Goal: Task Accomplishment & Management: Use online tool/utility

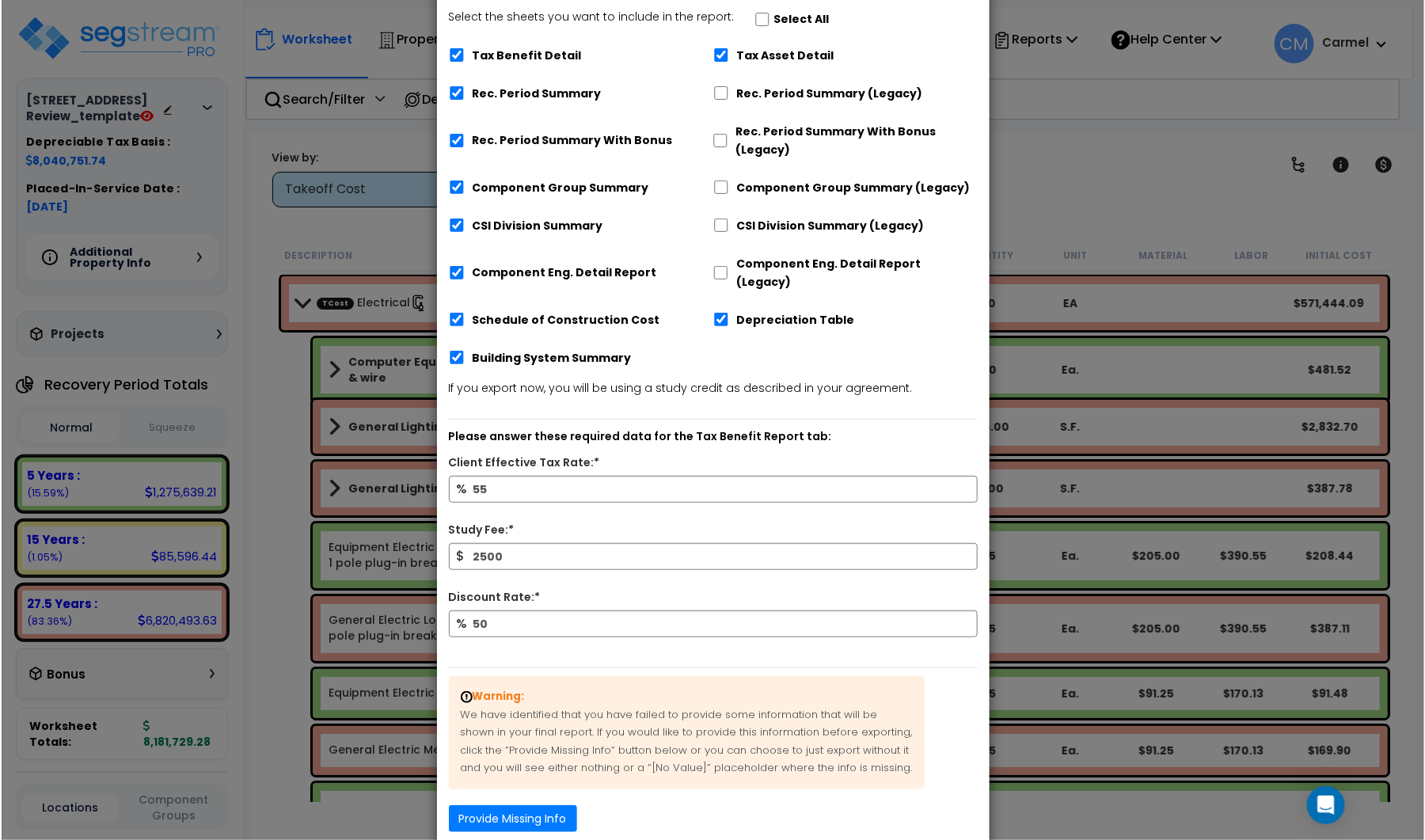
scroll to position [248, 0]
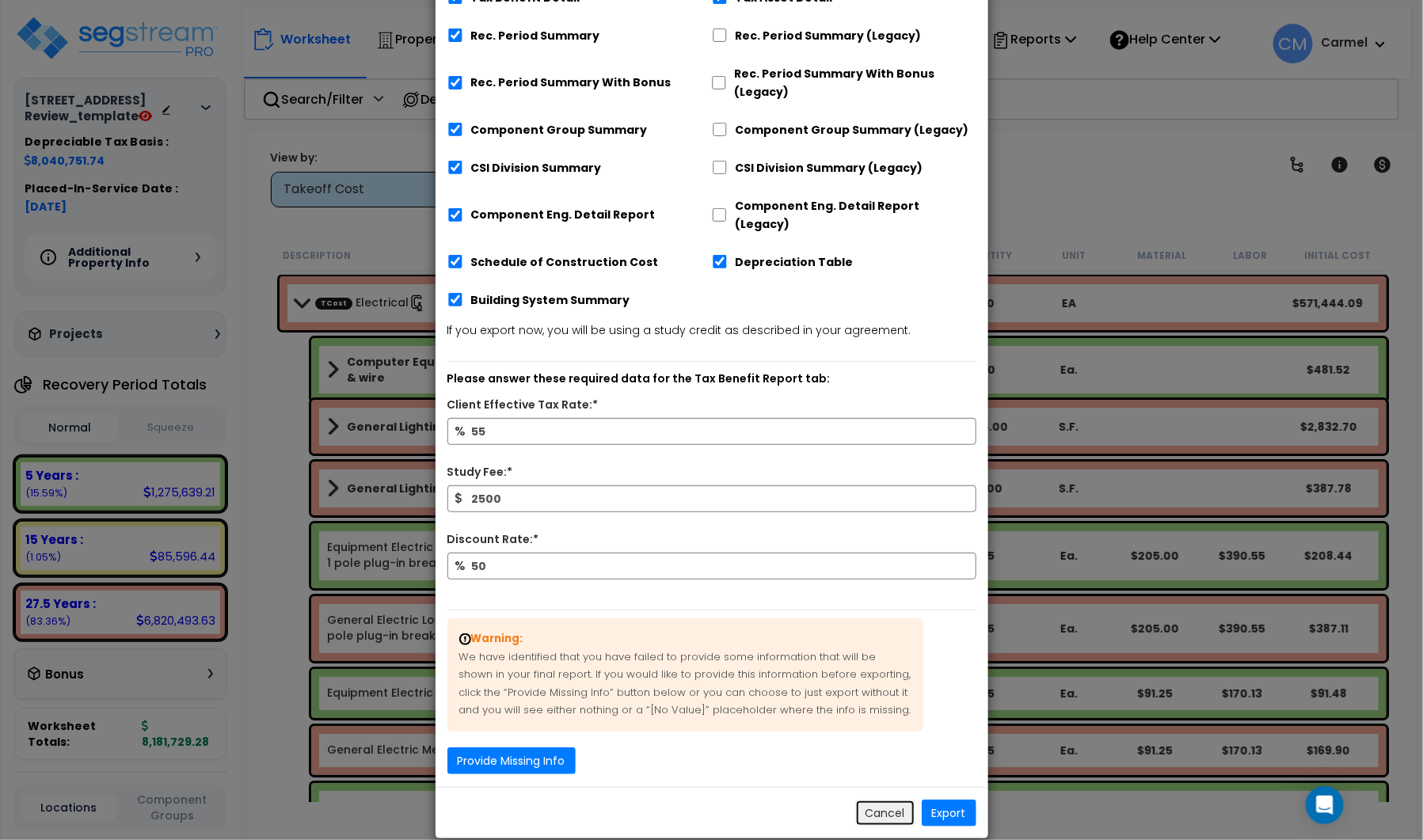
click at [896, 800] on button "Cancel" at bounding box center [885, 813] width 60 height 27
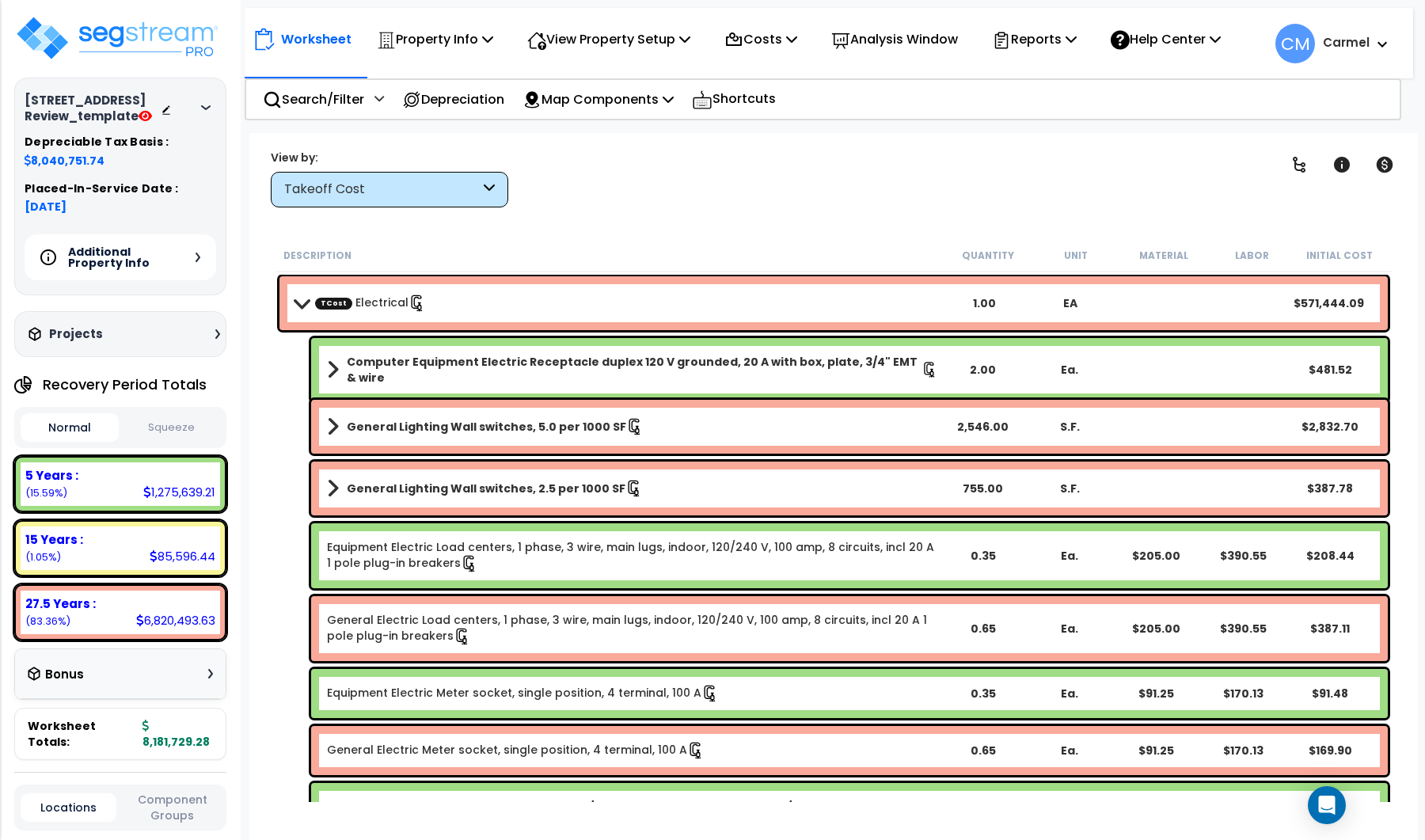
click at [390, 300] on link "TCost Electrical" at bounding box center [371, 303] width 110 height 18
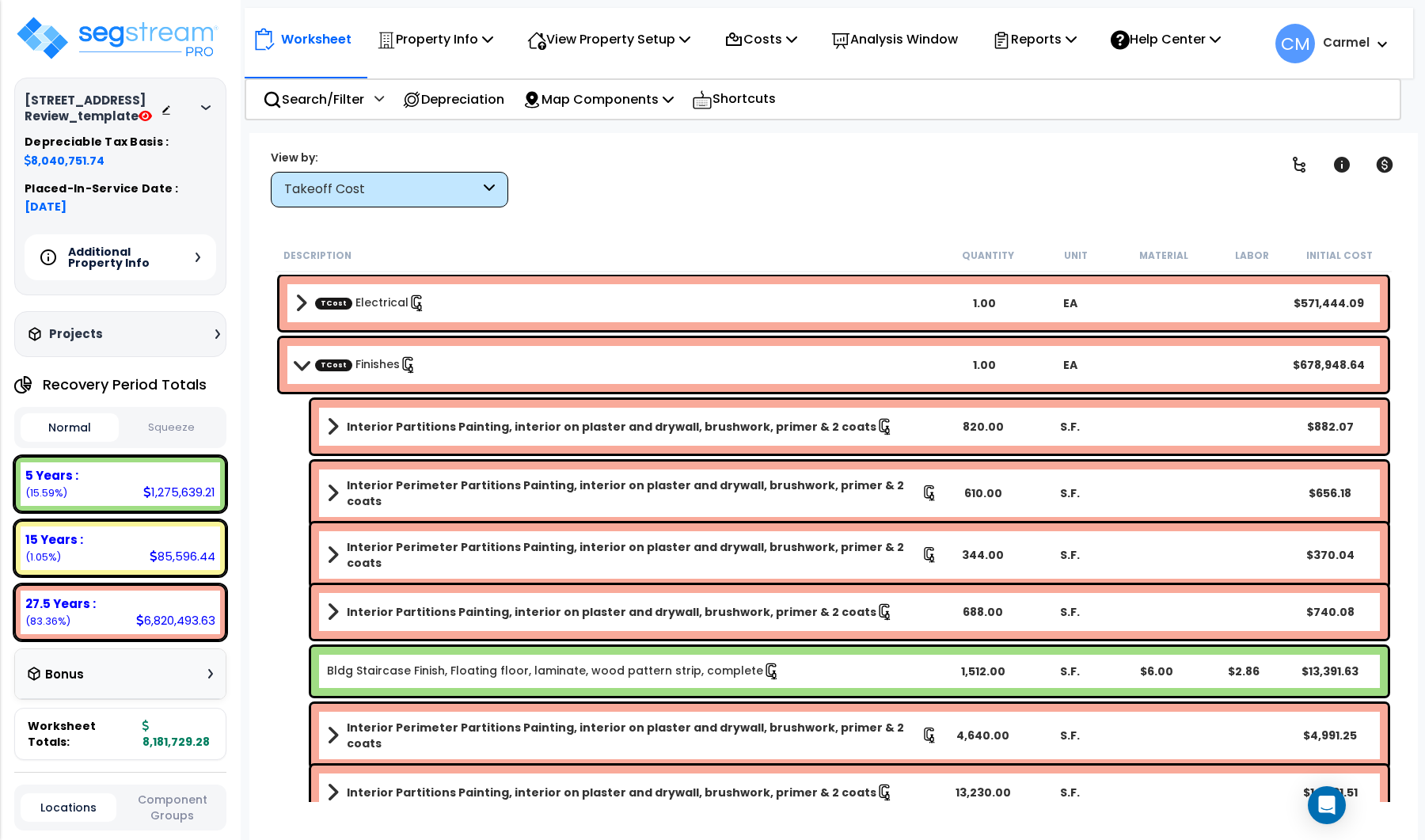
click at [386, 357] on link "TCost Finishes" at bounding box center [366, 365] width 103 height 18
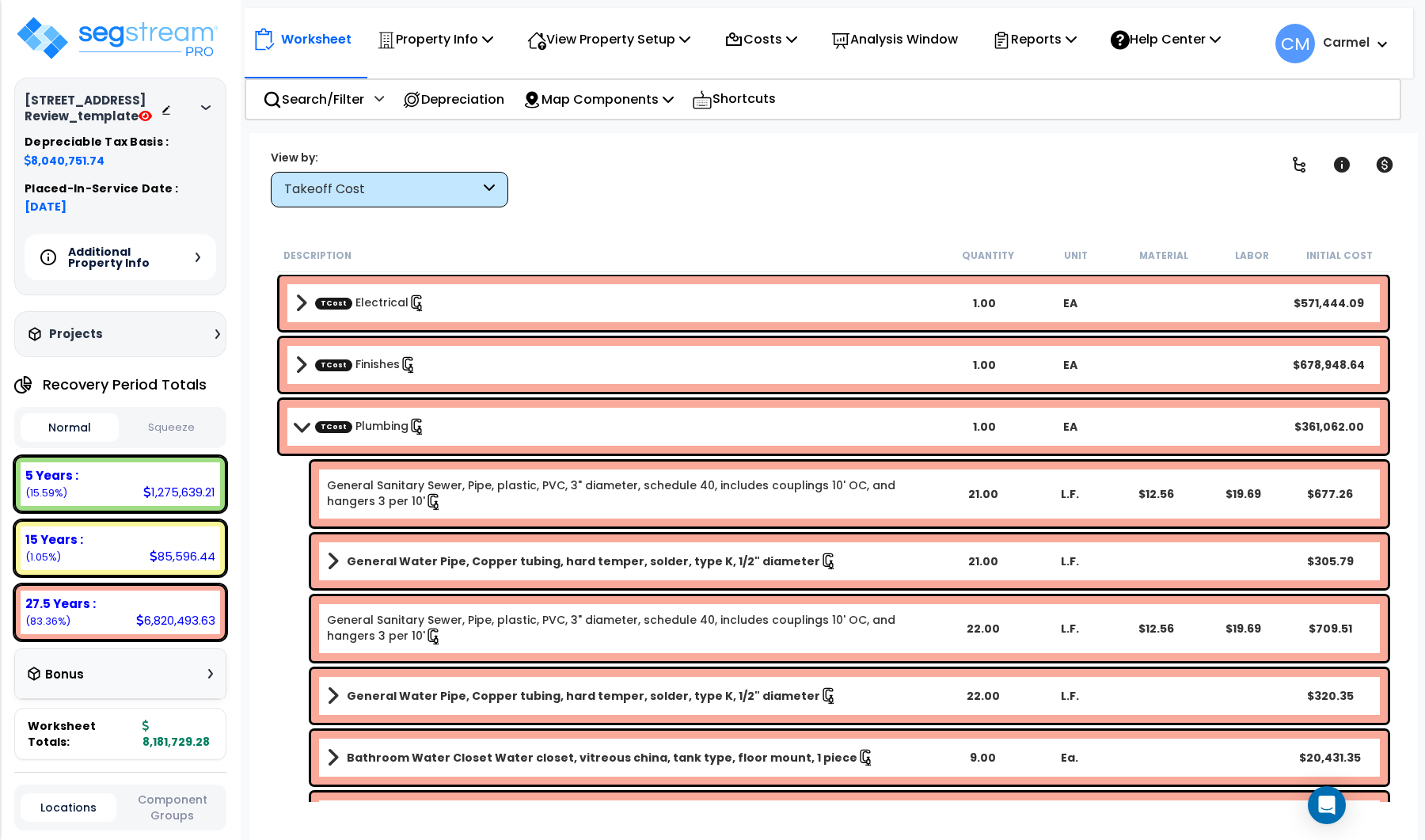
click at [373, 427] on link "TCost Plumbing" at bounding box center [371, 427] width 110 height 18
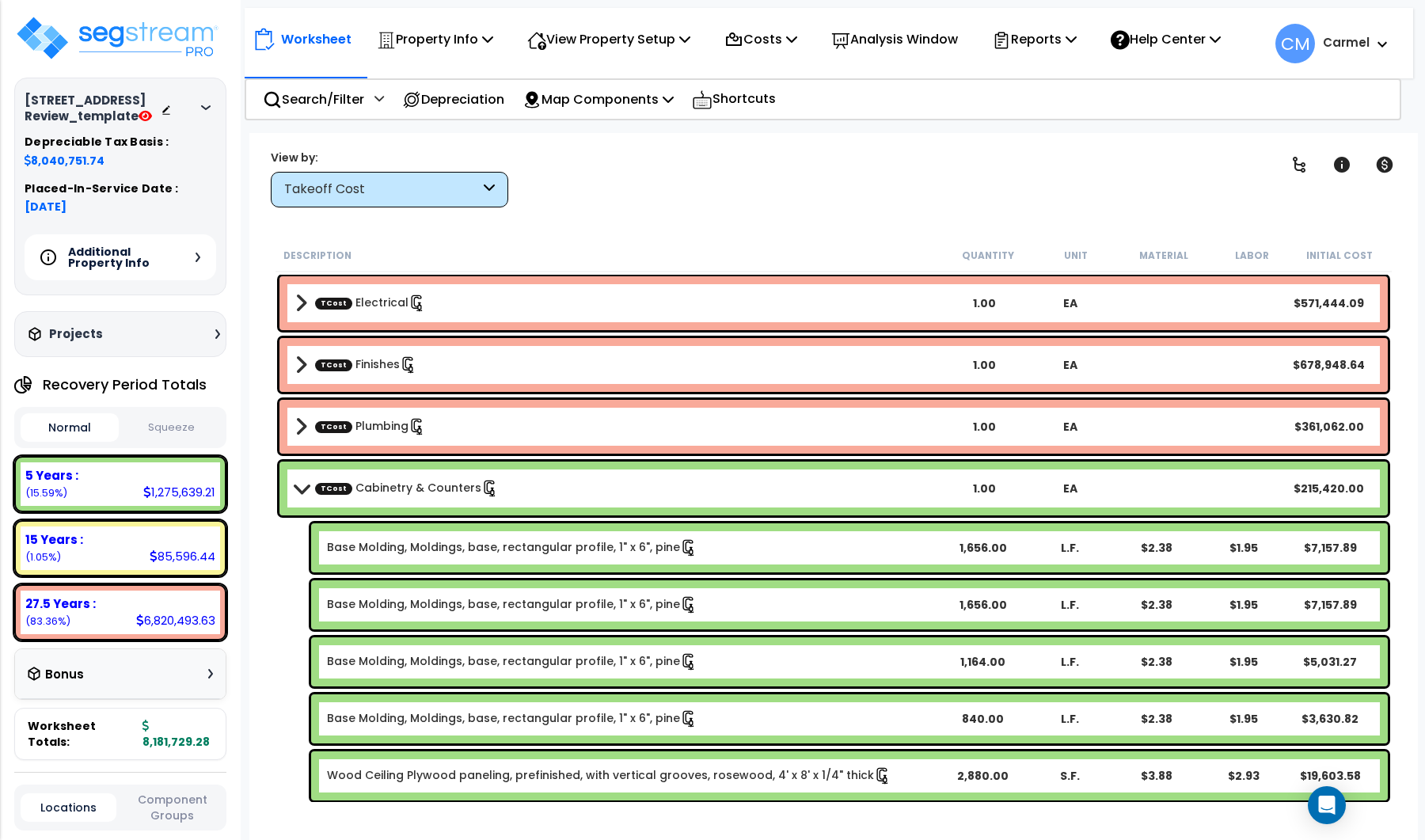
click at [360, 481] on link "TCost Cabinetry & Counters" at bounding box center [408, 489] width 184 height 18
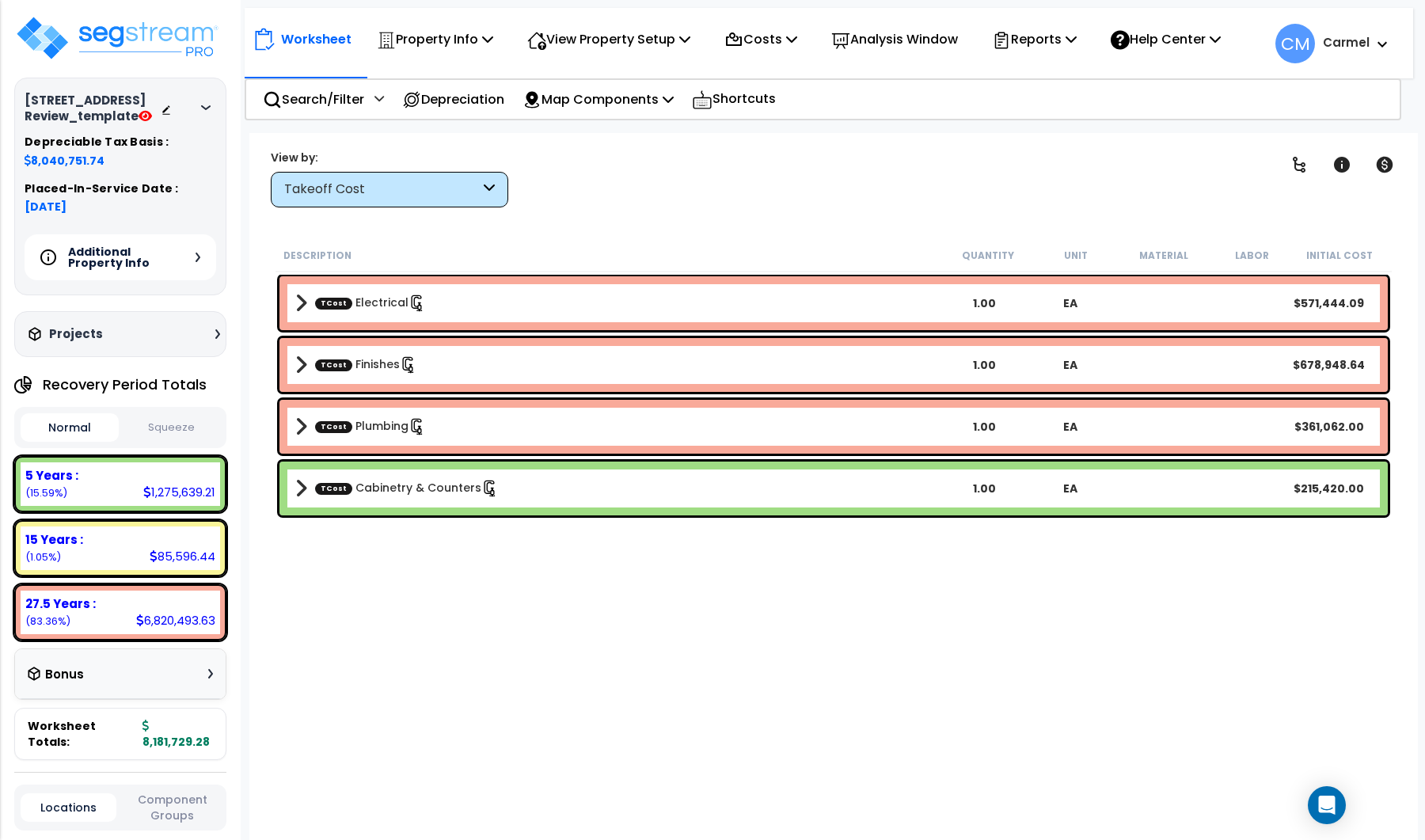
click at [399, 185] on div "Takeoff Cost" at bounding box center [381, 189] width 195 height 18
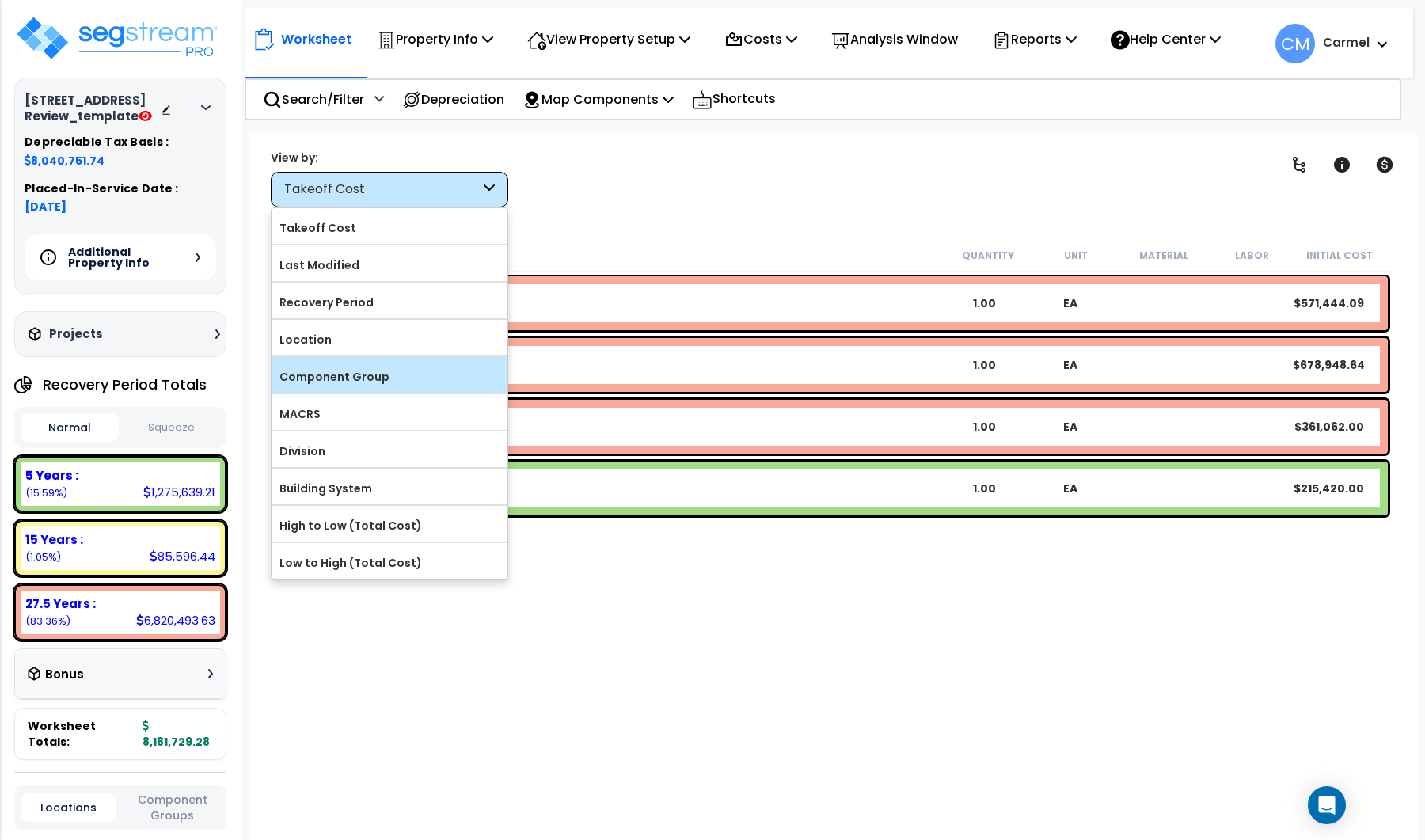
click at [365, 365] on label "Component Group" at bounding box center [389, 377] width 236 height 24
click at [0, 0] on input "Component Group" at bounding box center [0, 0] width 0 height 0
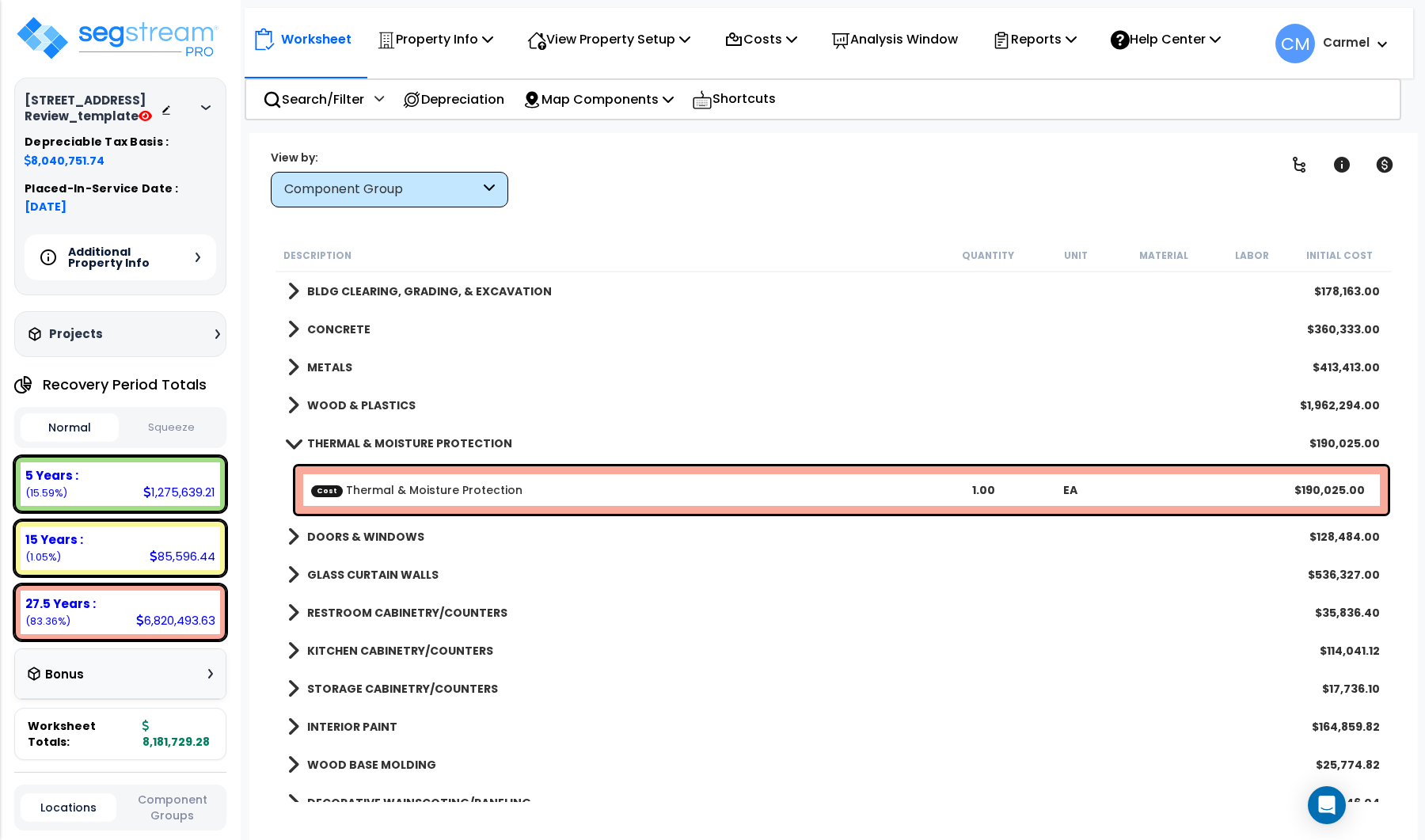
click at [339, 451] on link "THERMAL & MOISTURE PROTECTION" at bounding box center [400, 442] width 225 height 22
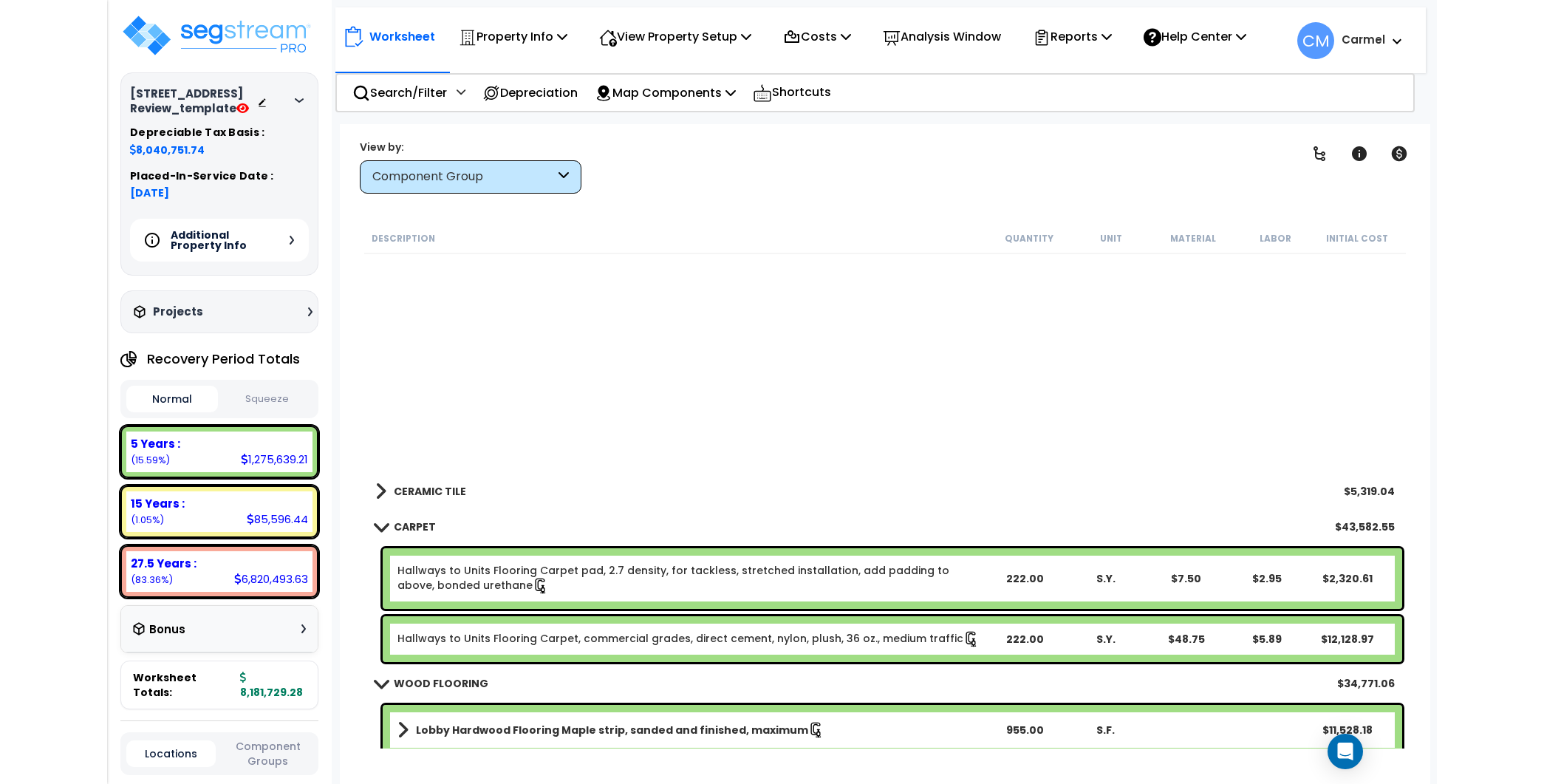
scroll to position [0, 0]
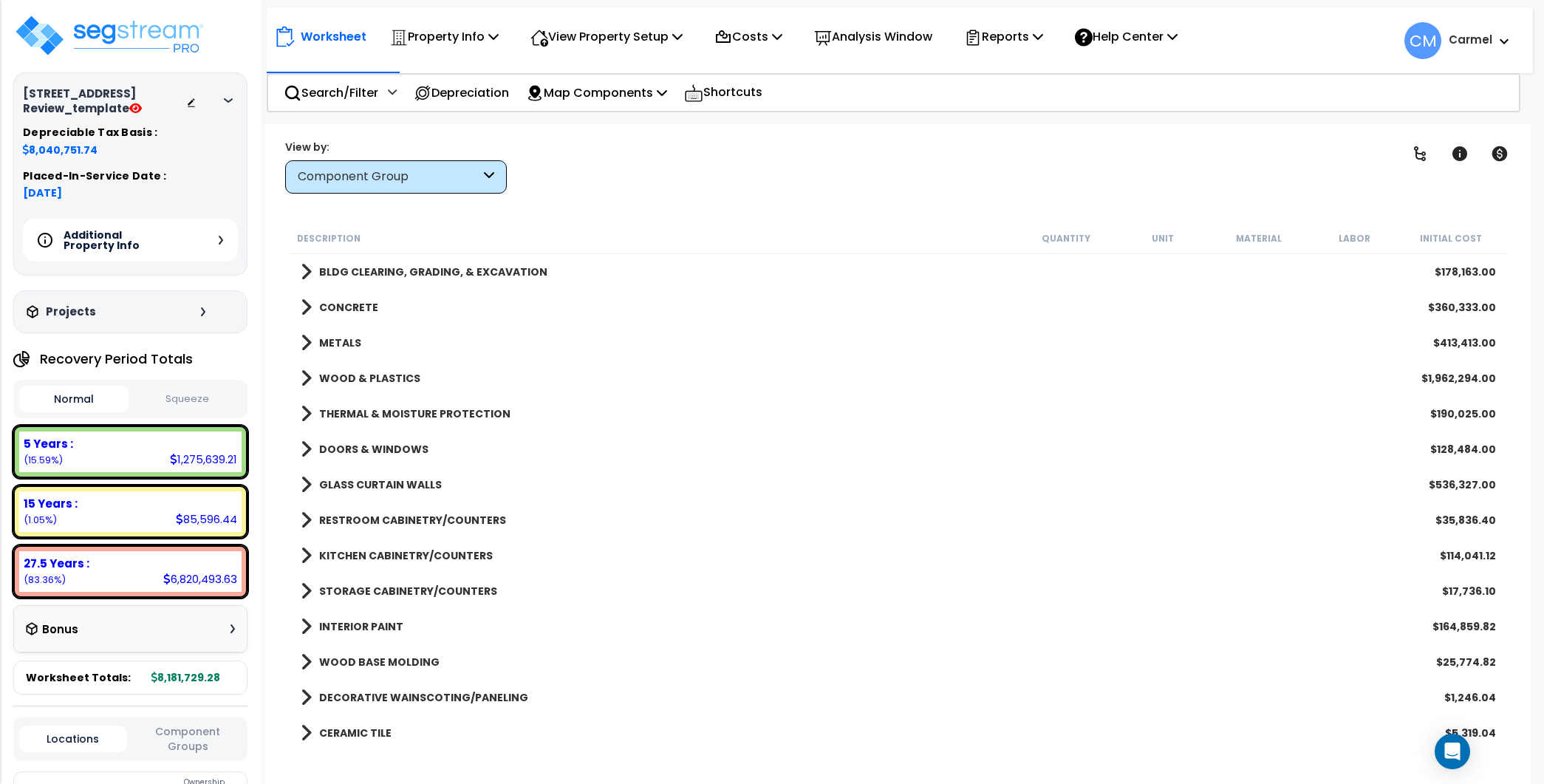
click at [78, 85] on div "[STREET_ADDRESS] Review_template Depreciable Tax Basis : 8,040,751.74 Placed-In…" at bounding box center [130, 174] width 234 height 203
click at [88, 93] on h3 "[STREET_ADDRESS] Review_template" at bounding box center [105, 101] width 164 height 29
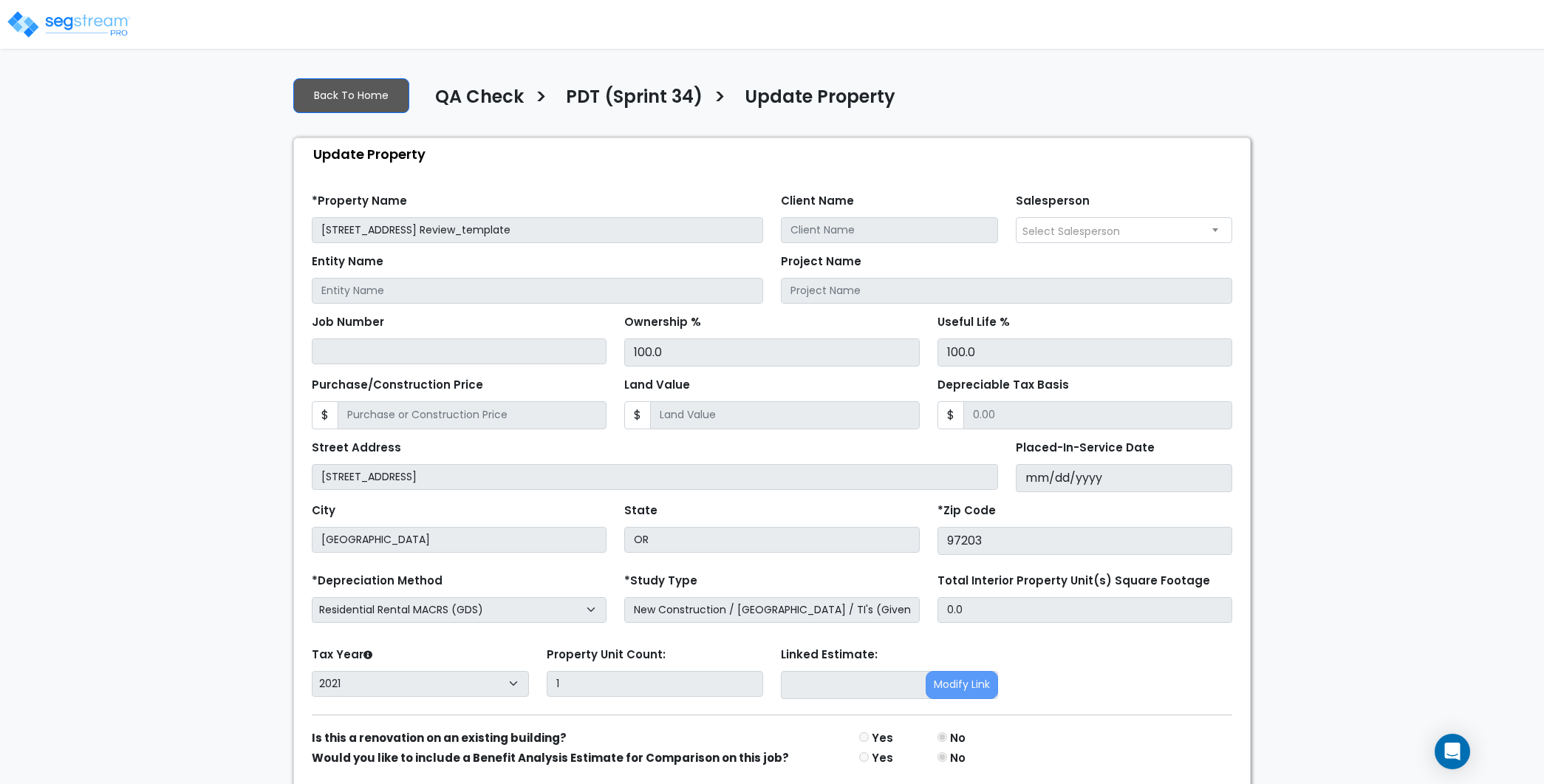
select select "2021"
